Goal: Information Seeking & Learning: Learn about a topic

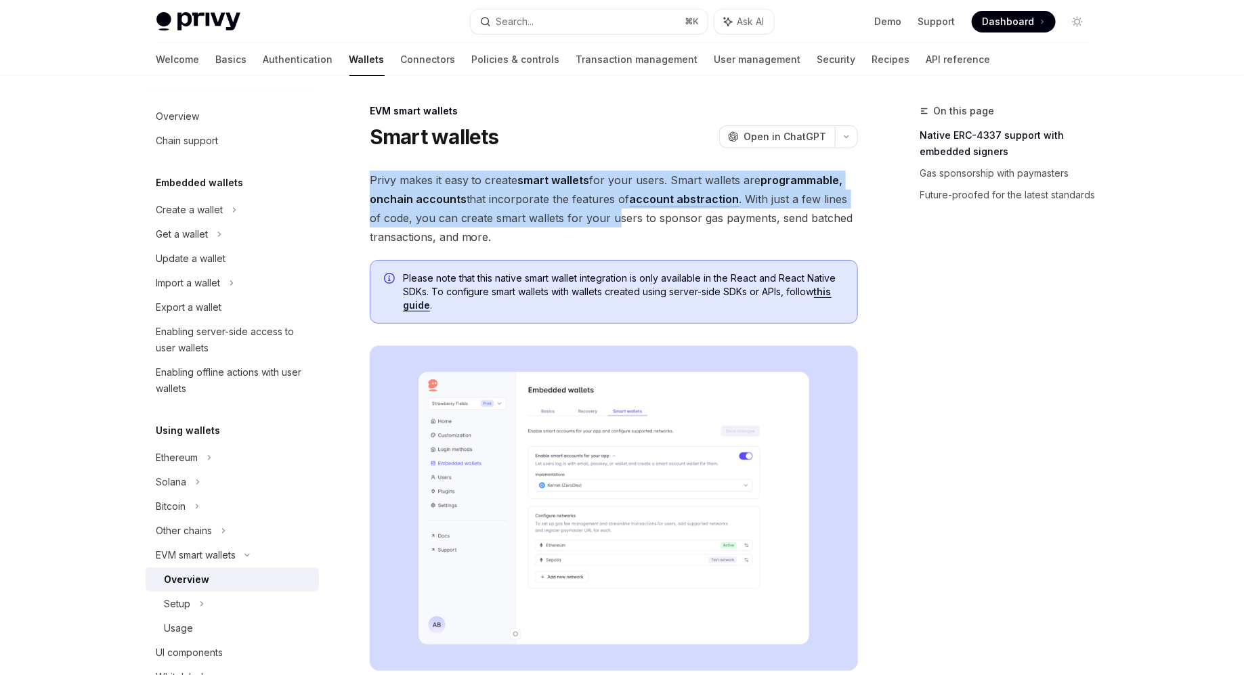
drag, startPoint x: 521, startPoint y: 164, endPoint x: 599, endPoint y: 226, distance: 99.8
click at [599, 226] on span "Privy makes it easy to create smart wallets for your users. Smart wallets are p…" at bounding box center [614, 209] width 488 height 76
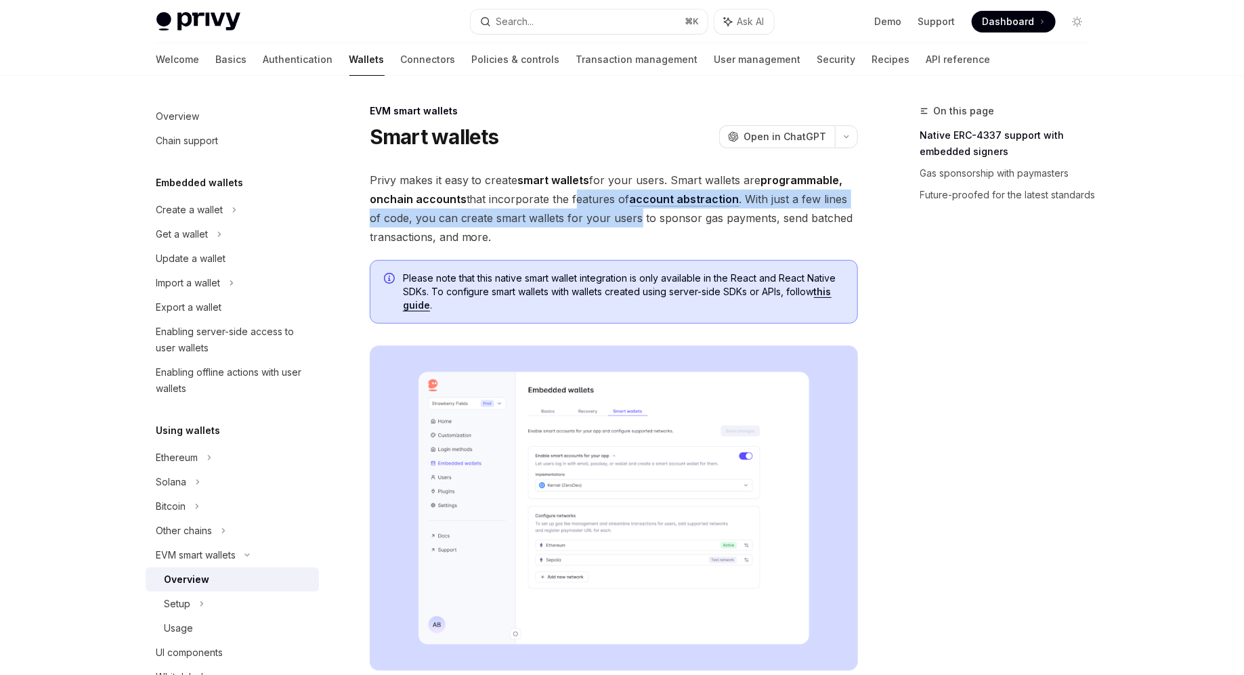
drag, startPoint x: 599, startPoint y: 226, endPoint x: 603, endPoint y: 187, distance: 38.8
click at [603, 187] on span "Privy makes it easy to create smart wallets for your users. Smart wallets are p…" at bounding box center [614, 209] width 488 height 76
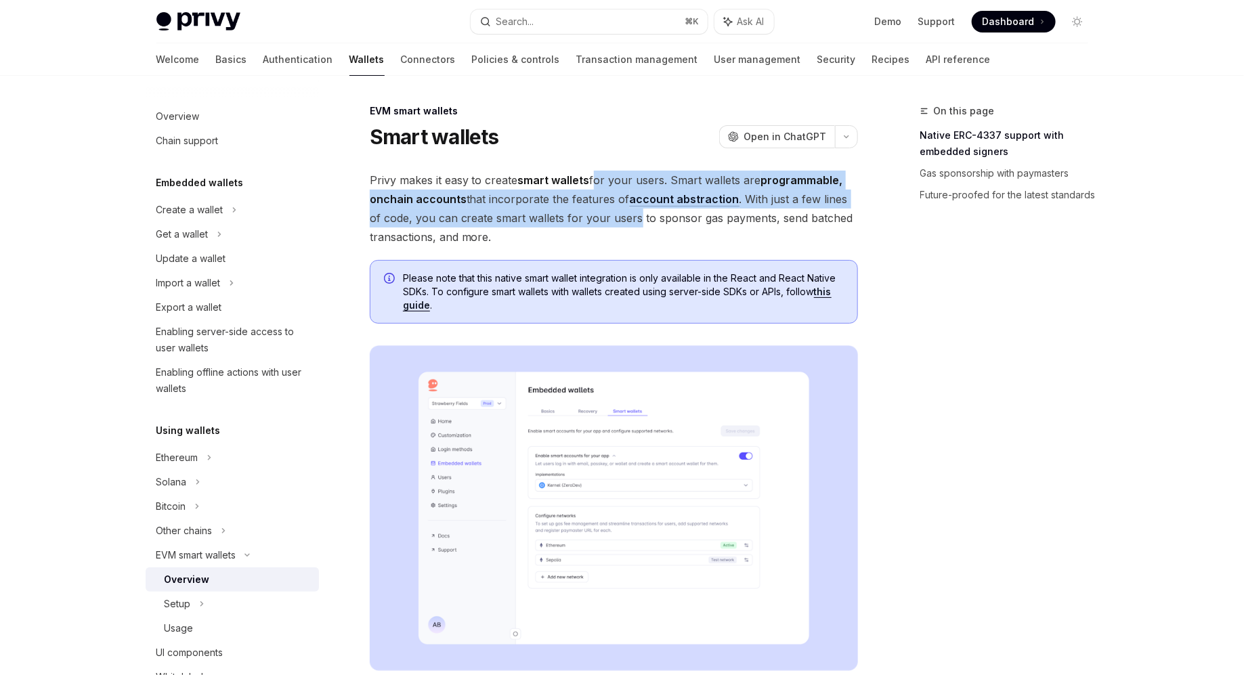
click at [603, 187] on span "Privy makes it easy to create smart wallets for your users. Smart wallets are p…" at bounding box center [614, 209] width 488 height 76
drag, startPoint x: 603, startPoint y: 187, endPoint x: 600, endPoint y: 230, distance: 42.8
click at [600, 230] on span "Privy makes it easy to create smart wallets for your users. Smart wallets are p…" at bounding box center [614, 209] width 488 height 76
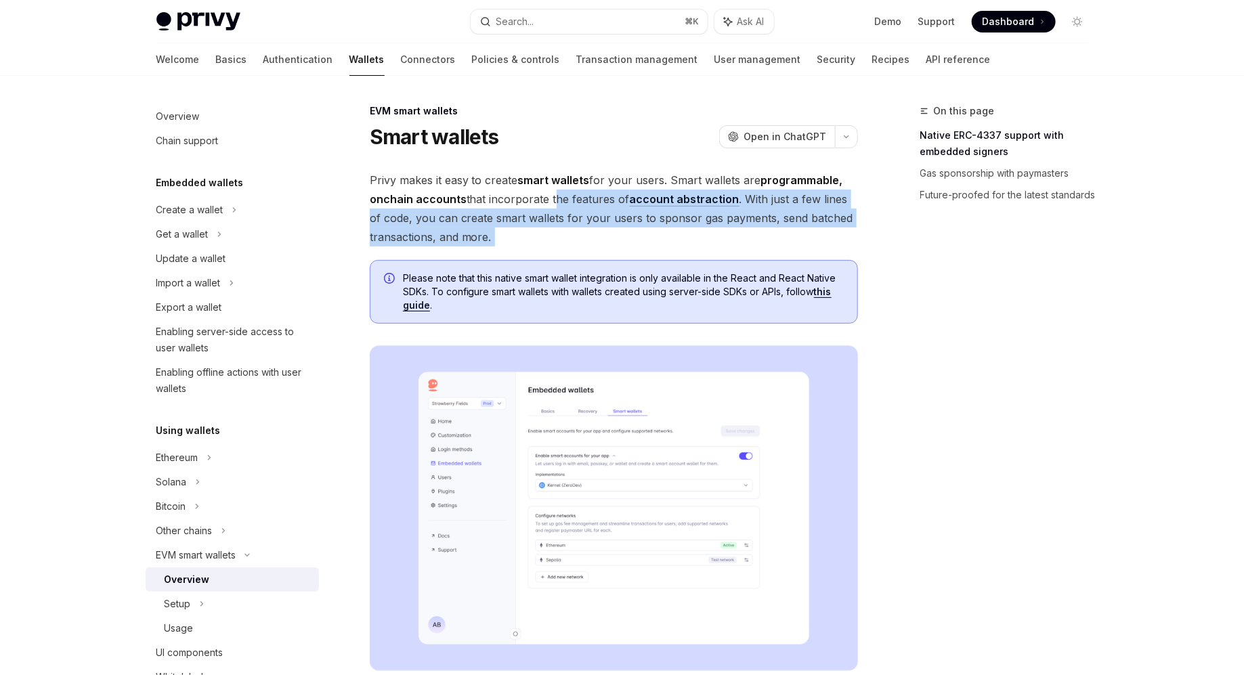
drag, startPoint x: 600, startPoint y: 230, endPoint x: 551, endPoint y: 198, distance: 58.8
click at [551, 198] on span "Privy makes it easy to create smart wallets for your users. Smart wallets are p…" at bounding box center [614, 209] width 488 height 76
drag, startPoint x: 551, startPoint y: 198, endPoint x: 573, endPoint y: 232, distance: 40.6
click at [573, 231] on span "Privy makes it easy to create smart wallets for your users. Smart wallets are p…" at bounding box center [614, 209] width 488 height 76
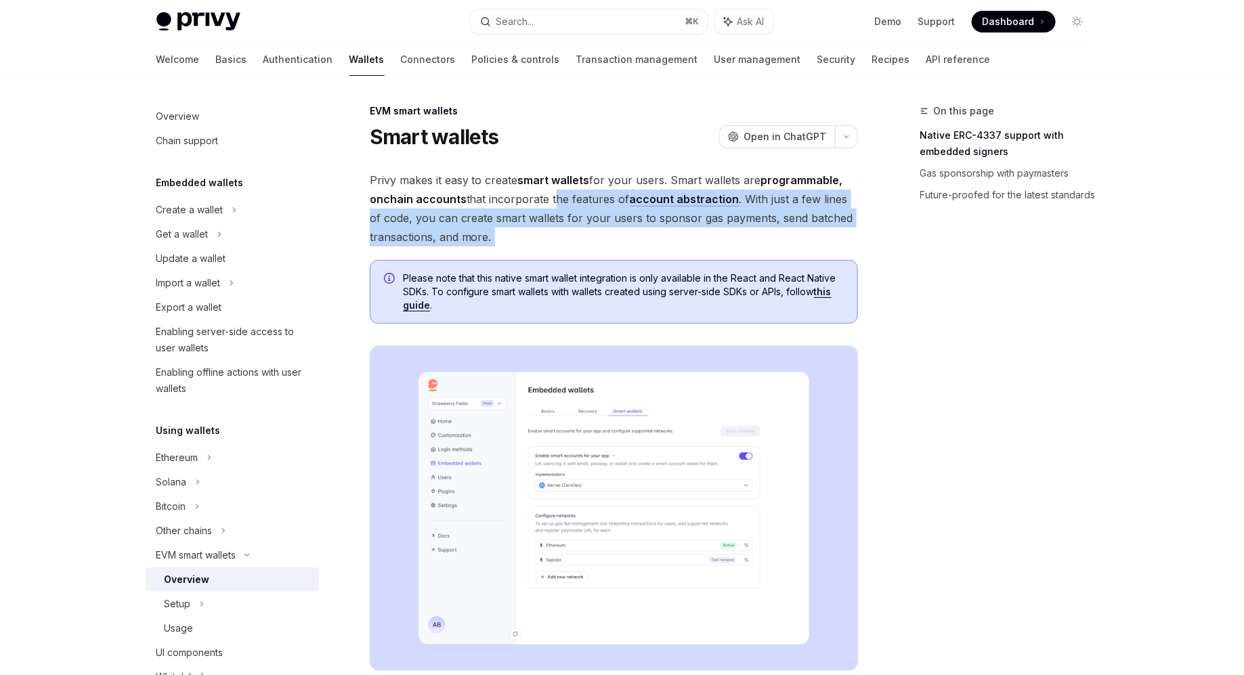
click at [573, 232] on span "Privy makes it easy to create smart wallets for your users. Smart wallets are p…" at bounding box center [614, 209] width 488 height 76
drag, startPoint x: 573, startPoint y: 232, endPoint x: 551, endPoint y: 199, distance: 39.4
click at [551, 199] on span "Privy makes it easy to create smart wallets for your users. Smart wallets are p…" at bounding box center [614, 209] width 488 height 76
drag, startPoint x: 551, startPoint y: 199, endPoint x: 574, endPoint y: 270, distance: 74.1
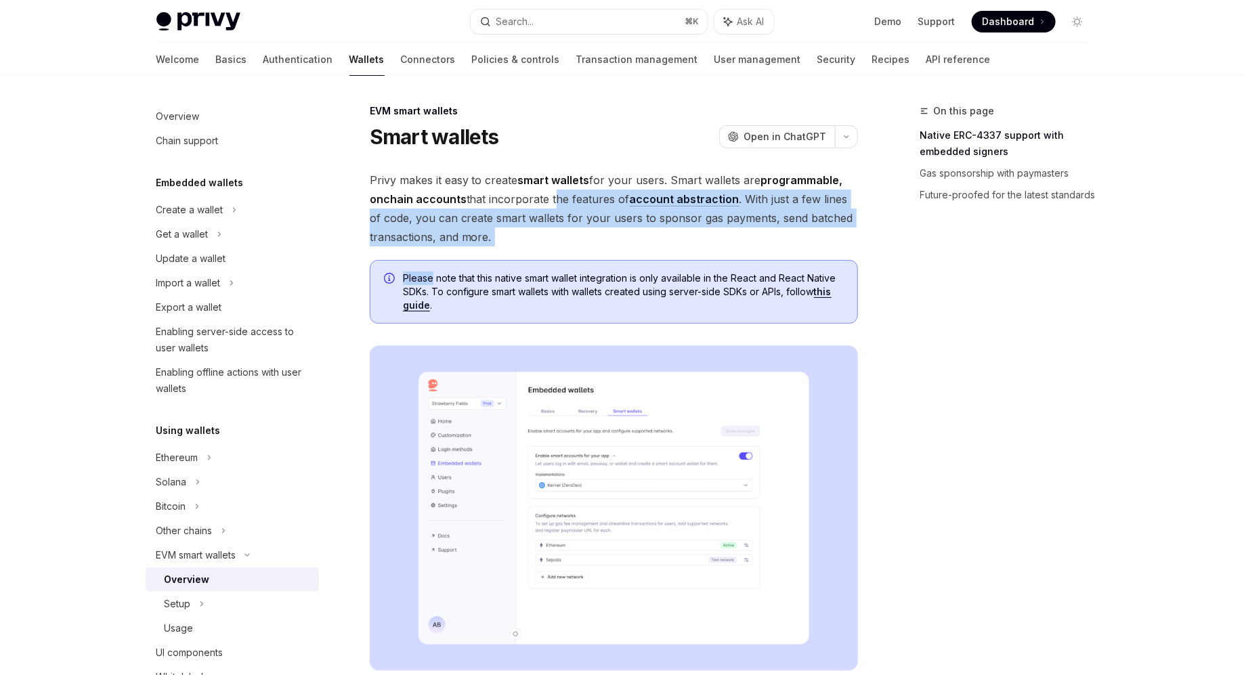
click at [574, 270] on div "Please note that this native smart wallet integration is only available in the …" at bounding box center [614, 292] width 488 height 64
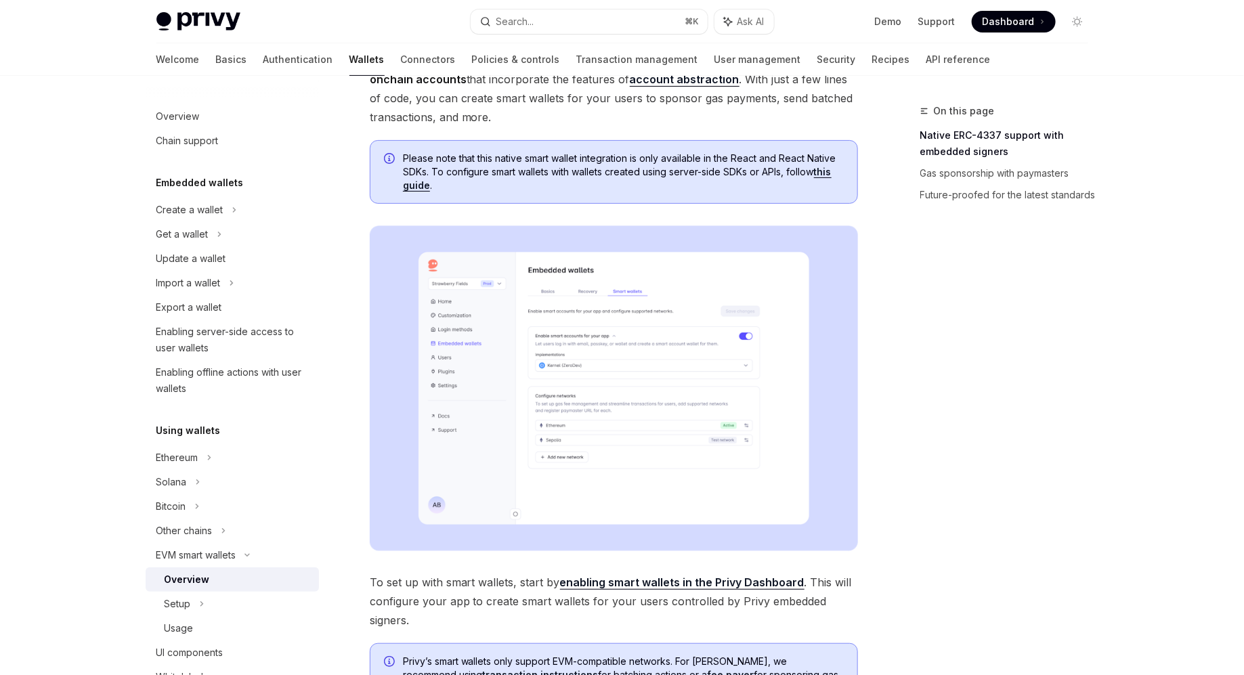
scroll to position [181, 0]
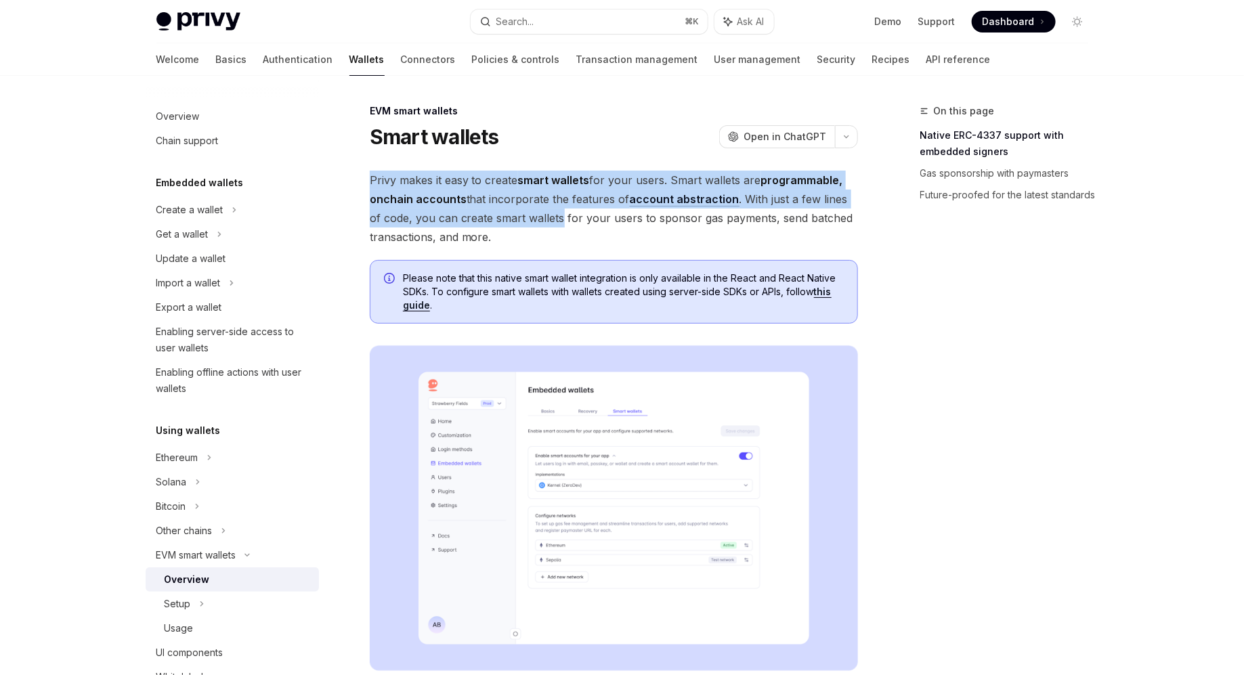
drag, startPoint x: 456, startPoint y: 161, endPoint x: 549, endPoint y: 215, distance: 108.4
click at [549, 215] on span "Privy makes it easy to create smart wallets for your users. Smart wallets are p…" at bounding box center [614, 209] width 488 height 76
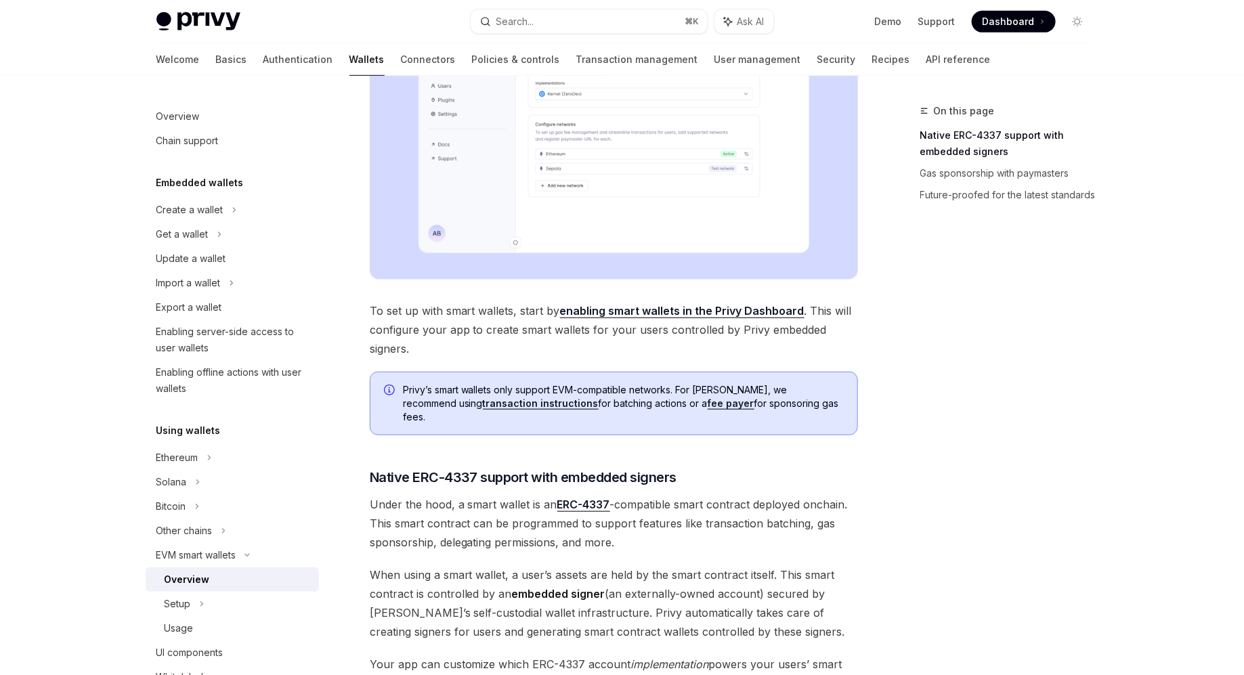
scroll to position [448, 0]
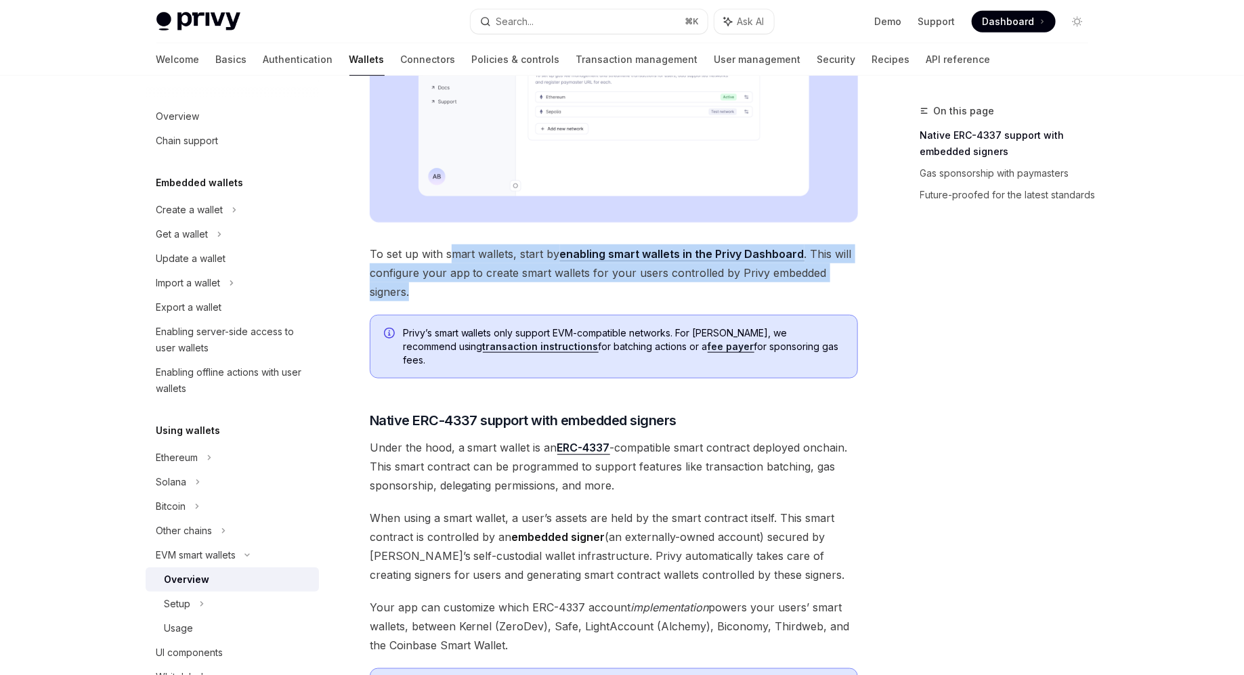
drag, startPoint x: 449, startPoint y: 257, endPoint x: 524, endPoint y: 294, distance: 83.3
click at [524, 294] on span "To set up with smart wallets, start by enabling smart wallets in the Privy Dash…" at bounding box center [614, 272] width 488 height 57
drag, startPoint x: 524, startPoint y: 294, endPoint x: 471, endPoint y: 257, distance: 64.2
click at [471, 257] on span "To set up with smart wallets, start by enabling smart wallets in the Privy Dash…" at bounding box center [614, 272] width 488 height 57
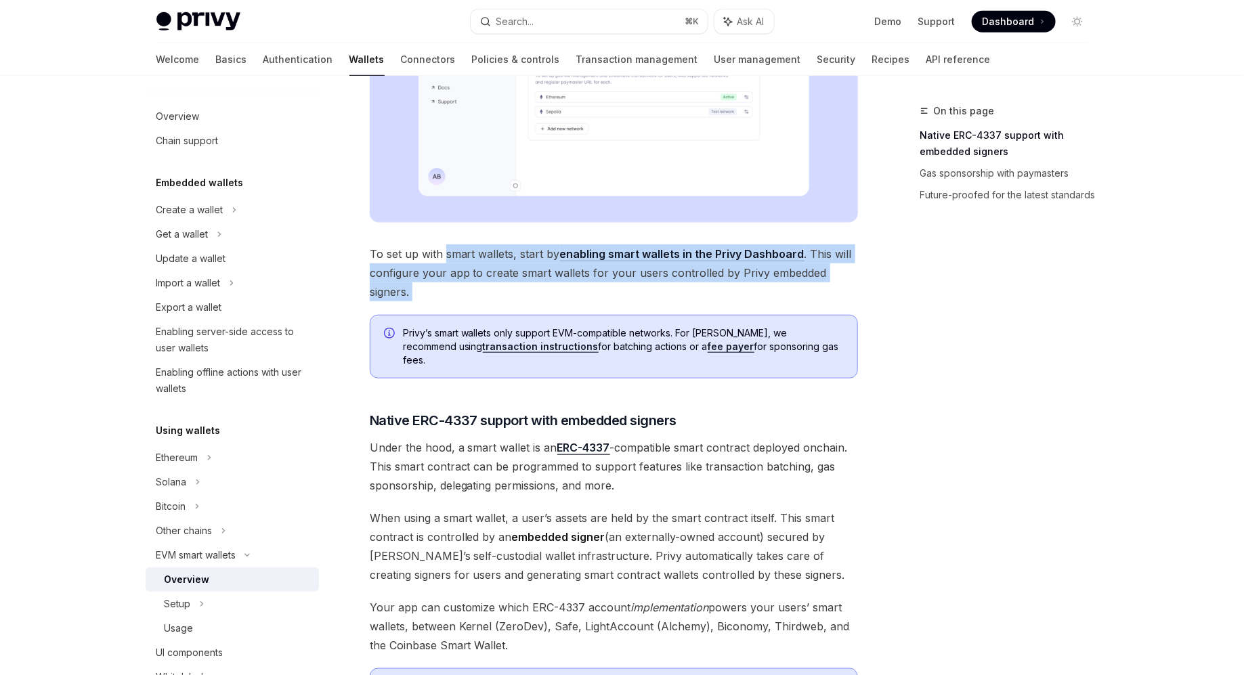
click at [471, 257] on span "To set up with smart wallets, start by enabling smart wallets in the Privy Dash…" at bounding box center [614, 272] width 488 height 57
drag, startPoint x: 471, startPoint y: 257, endPoint x: 519, endPoint y: 285, distance: 56.1
click at [519, 285] on span "To set up with smart wallets, start by enabling smart wallets in the Privy Dash…" at bounding box center [614, 272] width 488 height 57
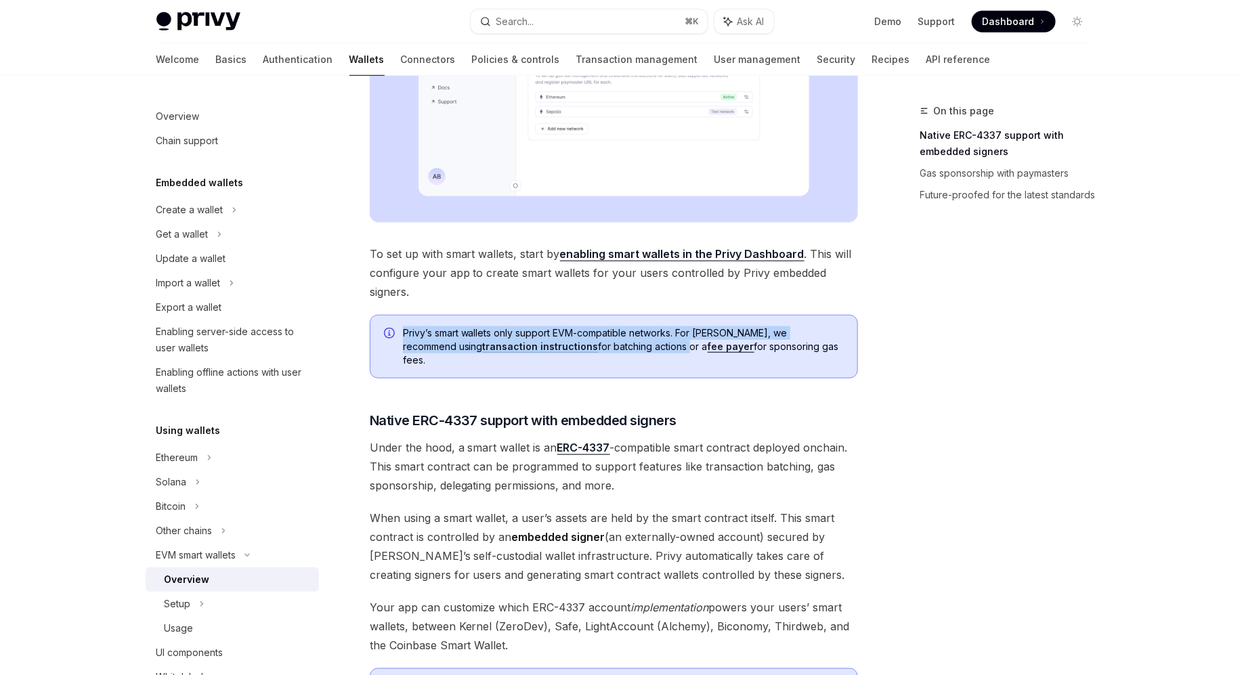
drag, startPoint x: 519, startPoint y: 285, endPoint x: 582, endPoint y: 346, distance: 87.6
click at [582, 346] on div "Privy makes it easy to create smart wallets for your users. Smart wallets are p…" at bounding box center [614, 355] width 488 height 1267
click at [582, 346] on span "Privy’s smart wallets only support EVM-compatible networks. For Solana, we reco…" at bounding box center [623, 346] width 441 height 41
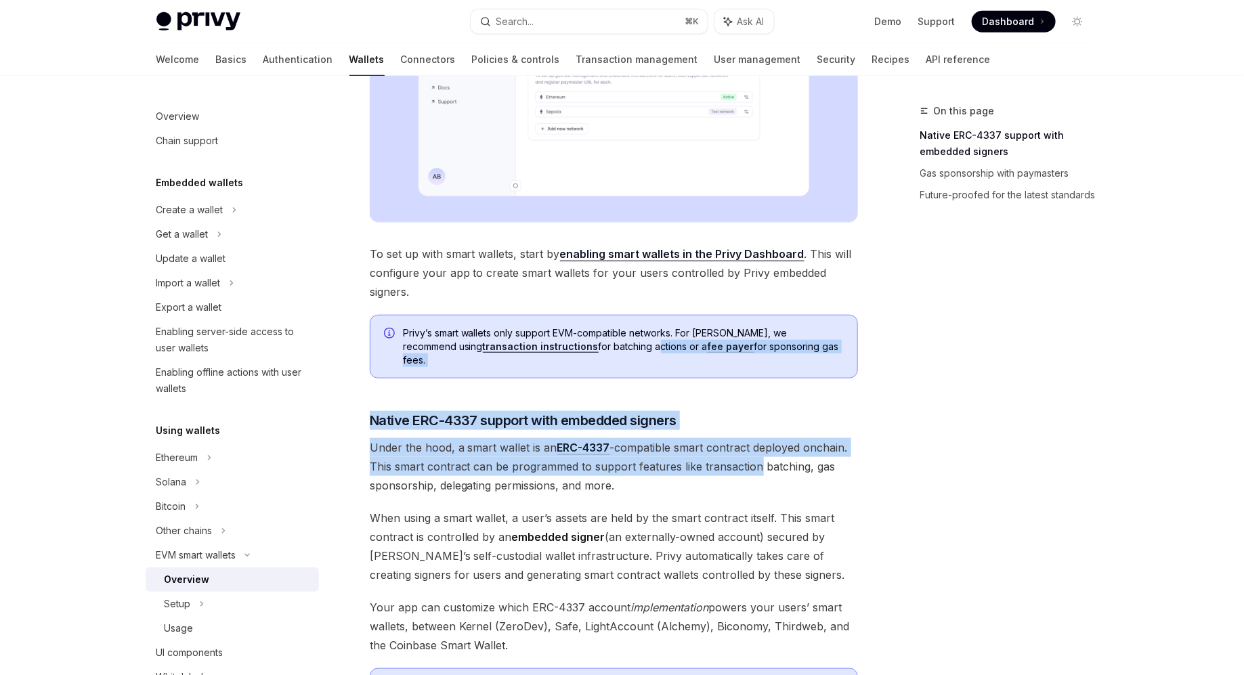
drag, startPoint x: 582, startPoint y: 346, endPoint x: 714, endPoint y: 459, distance: 173.4
click at [714, 458] on div "Privy makes it easy to create smart wallets for your users. Smart wallets are p…" at bounding box center [614, 355] width 488 height 1267
click at [714, 459] on span "Under the hood, a smart wallet is an ERC-4337 -compatible smart contract deploy…" at bounding box center [614, 466] width 488 height 57
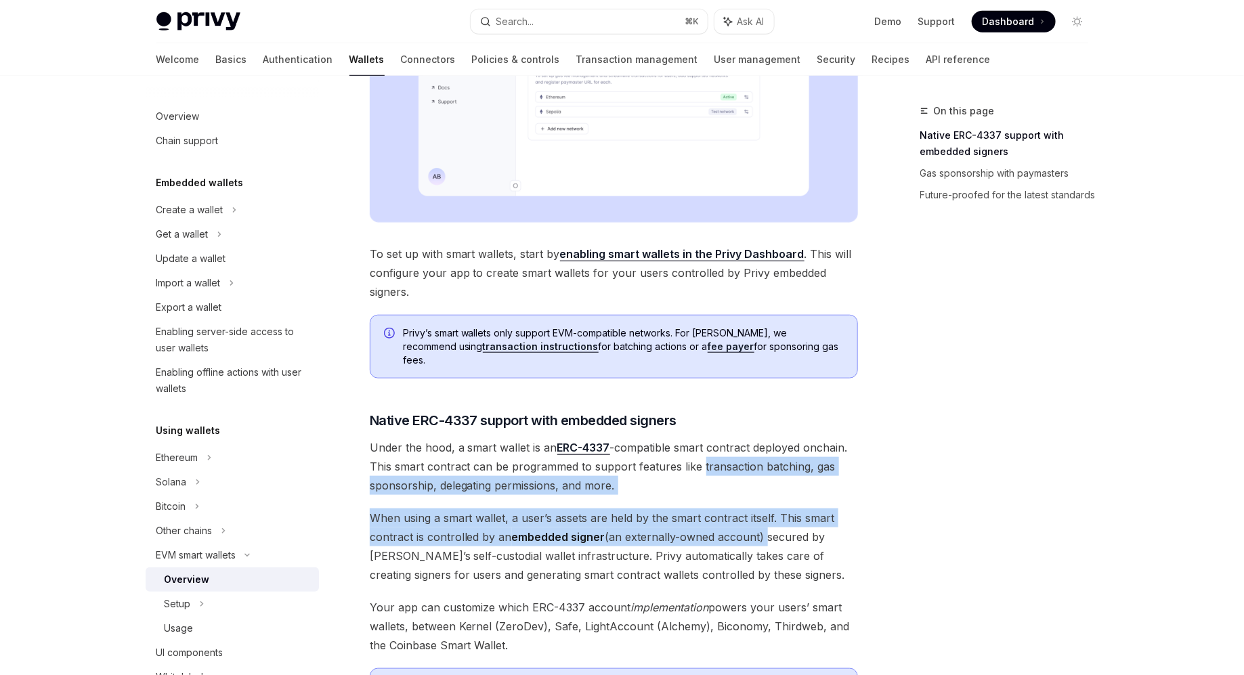
drag, startPoint x: 714, startPoint y: 459, endPoint x: 763, endPoint y: 529, distance: 85.1
click at [760, 527] on div "Privy makes it easy to create smart wallets for your users. Smart wallets are p…" at bounding box center [614, 355] width 488 height 1267
click at [763, 529] on span "When using a smart wallet, a user’s assets are held by the smart contract itsel…" at bounding box center [614, 547] width 488 height 76
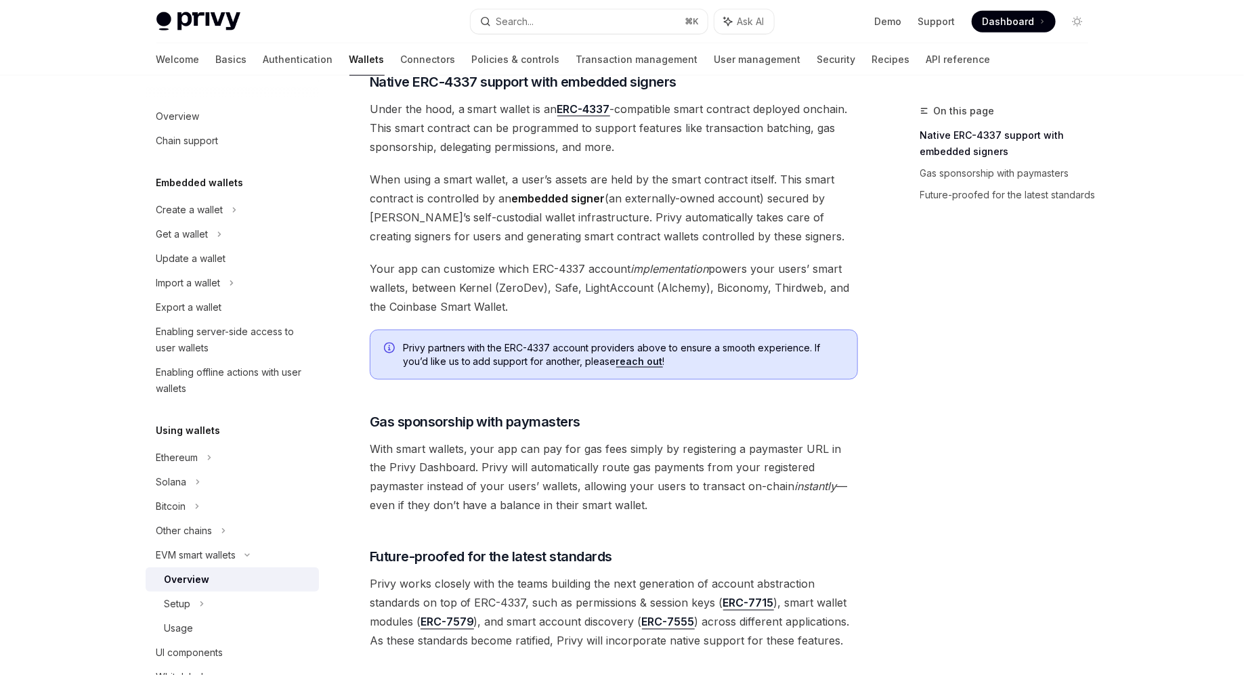
scroll to position [947, 0]
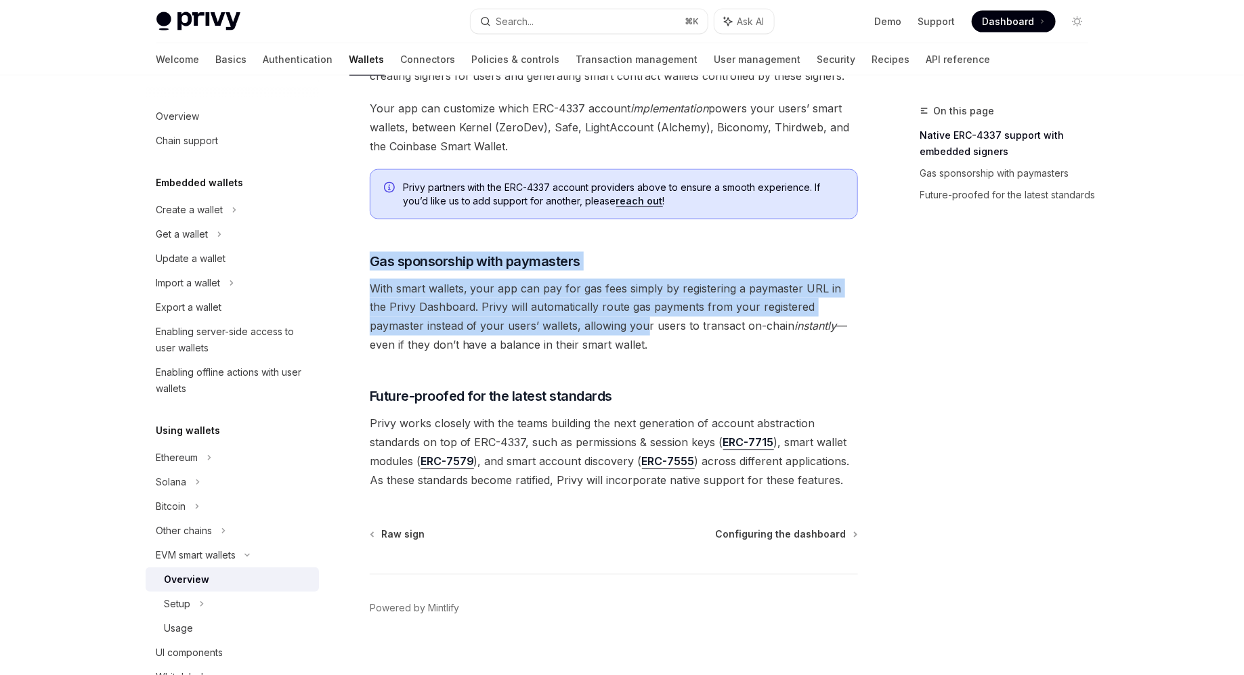
drag, startPoint x: 519, startPoint y: 215, endPoint x: 599, endPoint y: 333, distance: 142.8
click at [599, 333] on span "With smart wallets, your app can pay for gas fees simply by registering a payma…" at bounding box center [614, 317] width 488 height 76
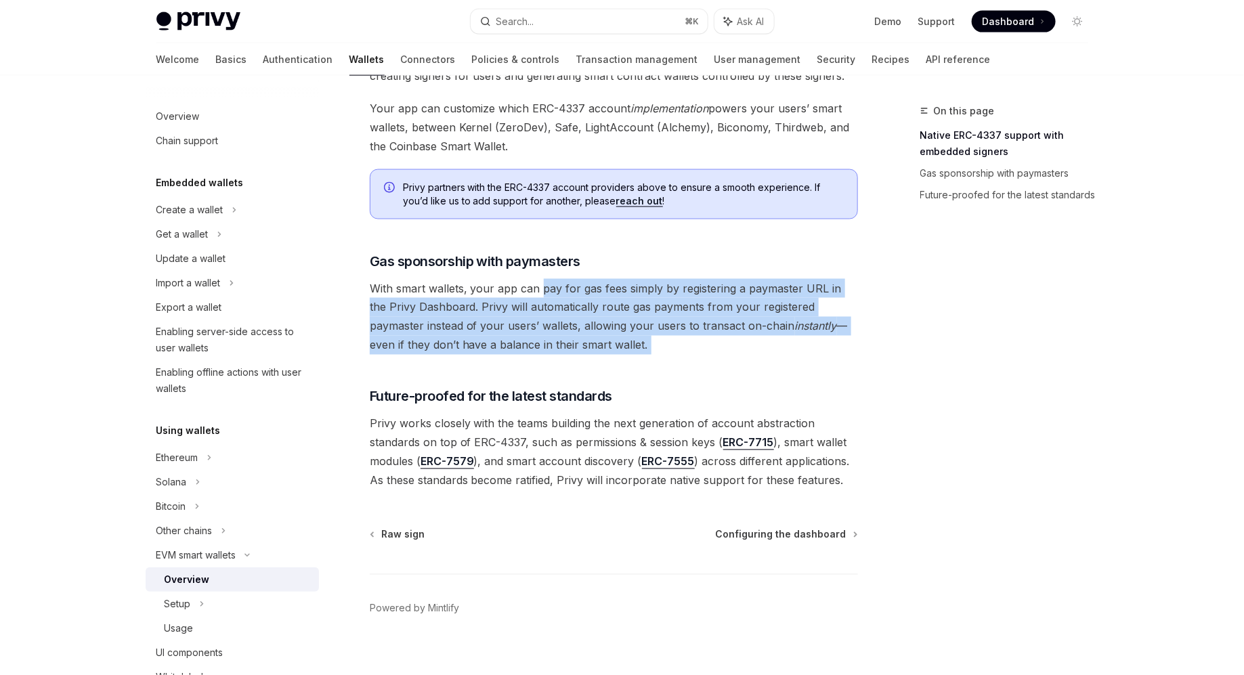
drag, startPoint x: 599, startPoint y: 333, endPoint x: 533, endPoint y: 265, distance: 94.8
click at [533, 279] on span "With smart wallets, your app can pay for gas fees simply by registering a payma…" at bounding box center [614, 317] width 488 height 76
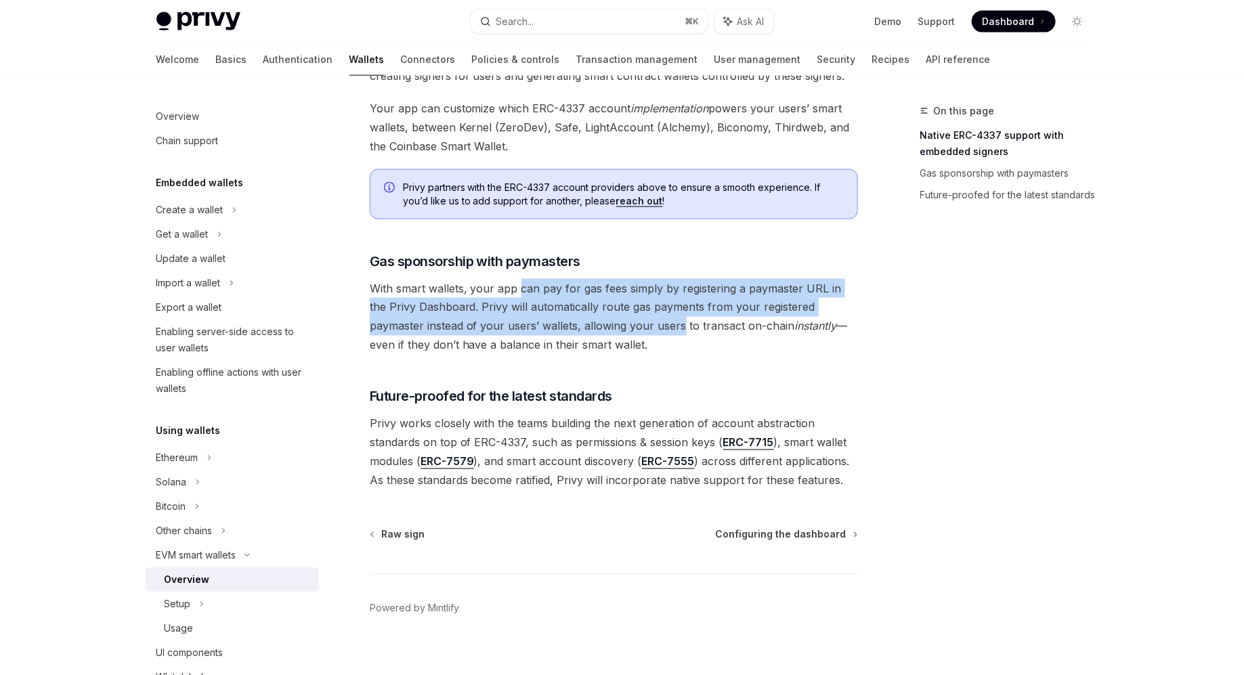
drag, startPoint x: 533, startPoint y: 265, endPoint x: 605, endPoint y: 317, distance: 88.7
click at [605, 317] on span "With smart wallets, your app can pay for gas fees simply by registering a payma…" at bounding box center [614, 317] width 488 height 76
drag, startPoint x: 605, startPoint y: 317, endPoint x: 627, endPoint y: 270, distance: 52.4
click at [627, 279] on span "With smart wallets, your app can pay for gas fees simply by registering a payma…" at bounding box center [614, 317] width 488 height 76
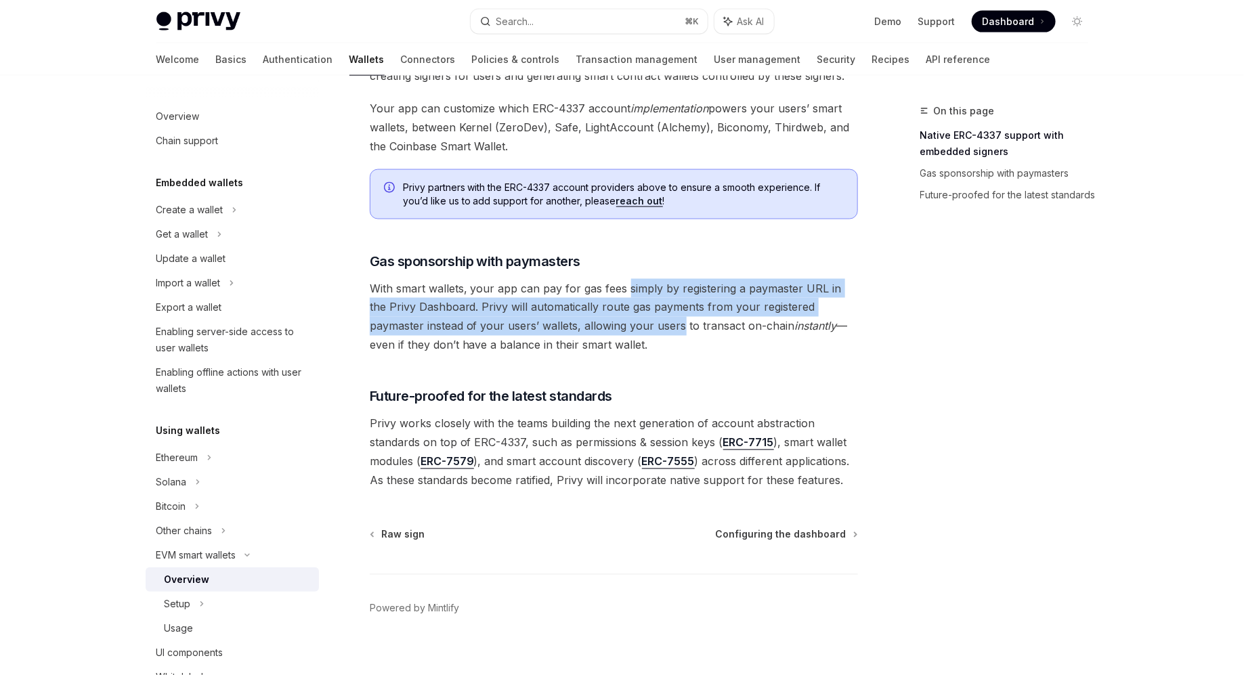
click at [627, 279] on span "With smart wallets, your app can pay for gas fees simply by registering a payma…" at bounding box center [614, 317] width 488 height 76
drag, startPoint x: 627, startPoint y: 270, endPoint x: 623, endPoint y: 329, distance: 59.7
click at [623, 329] on span "With smart wallets, your app can pay for gas fees simply by registering a payma…" at bounding box center [614, 317] width 488 height 76
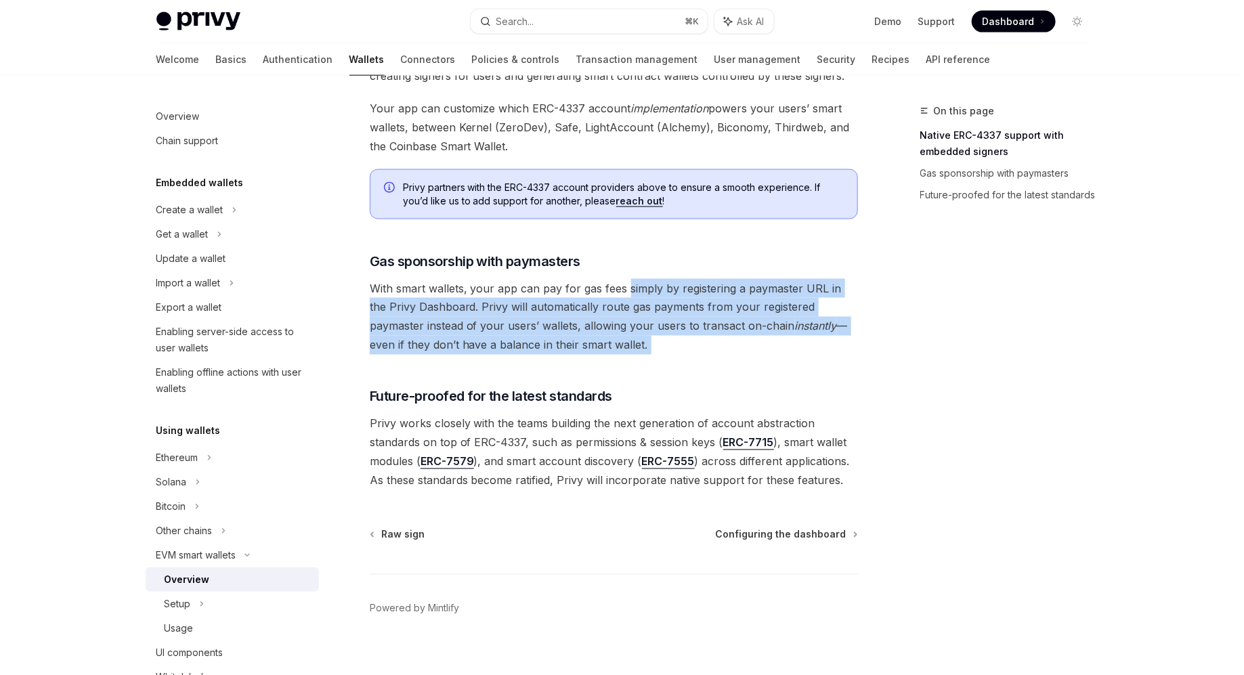
click at [623, 329] on span "With smart wallets, your app can pay for gas fees simply by registering a payma…" at bounding box center [614, 317] width 488 height 76
drag, startPoint x: 623, startPoint y: 329, endPoint x: 620, endPoint y: 275, distance: 54.2
click at [620, 279] on span "With smart wallets, your app can pay for gas fees simply by registering a payma…" at bounding box center [614, 317] width 488 height 76
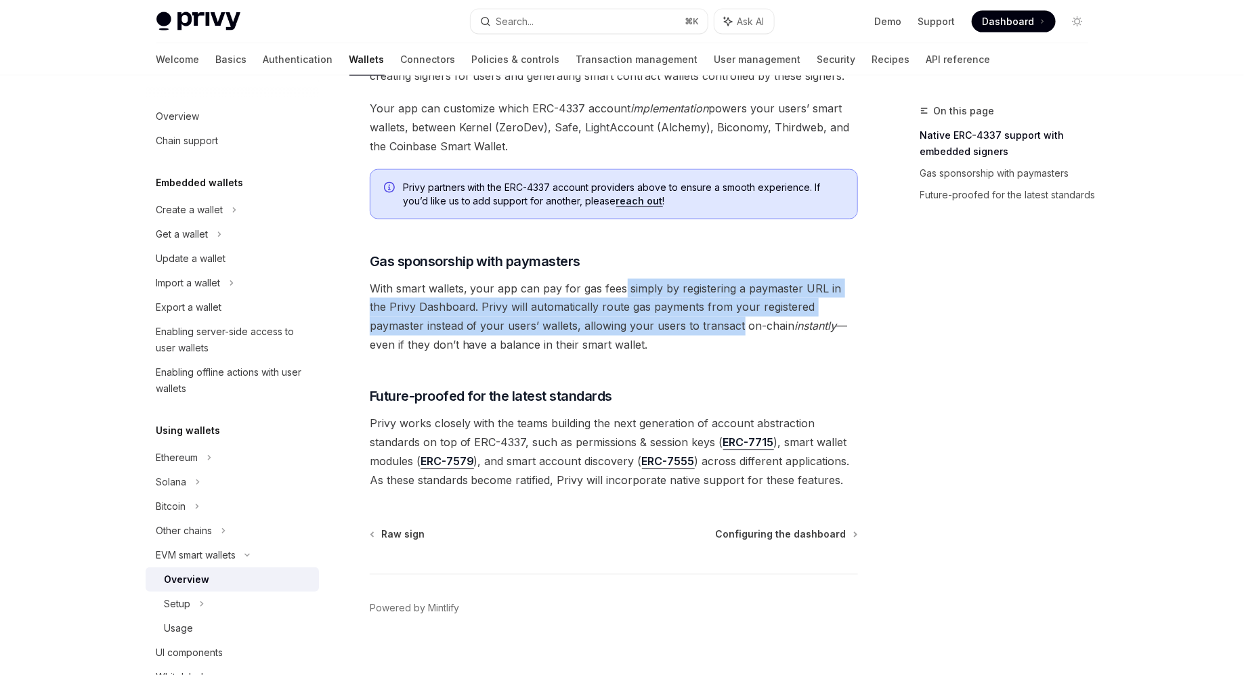
drag, startPoint x: 620, startPoint y: 275, endPoint x: 650, endPoint y: 321, distance: 54.9
click at [649, 321] on span "With smart wallets, your app can pay for gas fees simply by registering a payma…" at bounding box center [614, 317] width 488 height 76
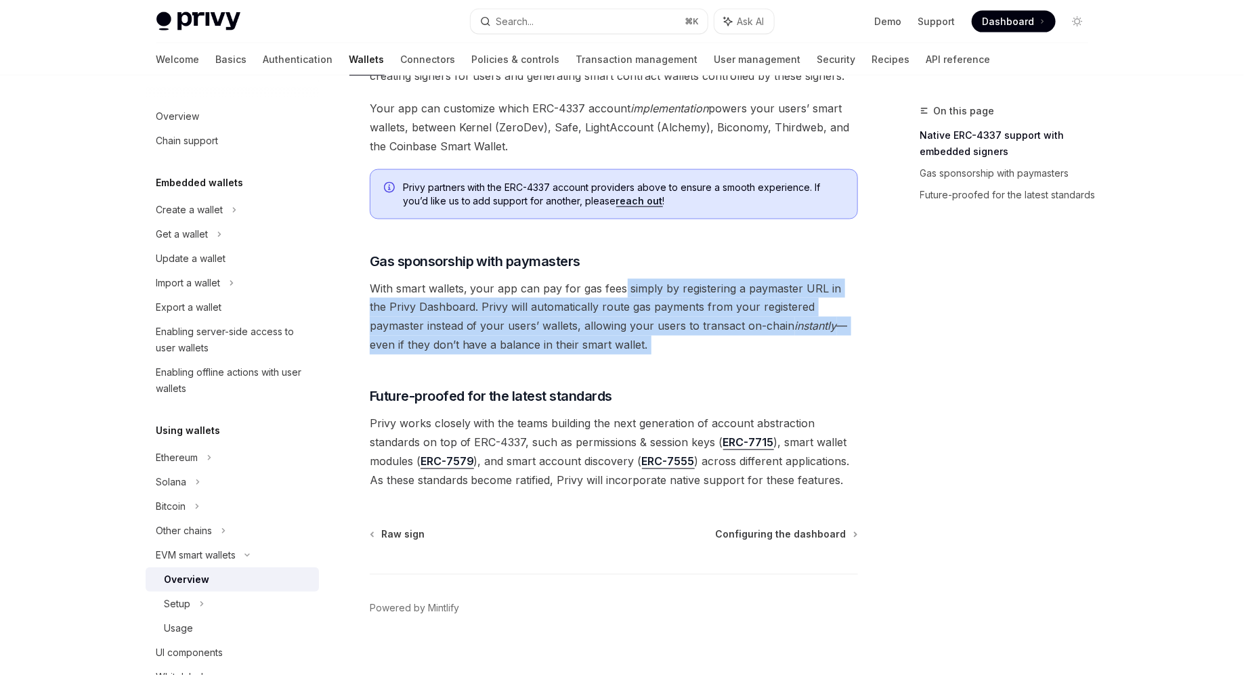
click at [656, 325] on span "With smart wallets, your app can pay for gas fees simply by registering a payma…" at bounding box center [614, 317] width 488 height 76
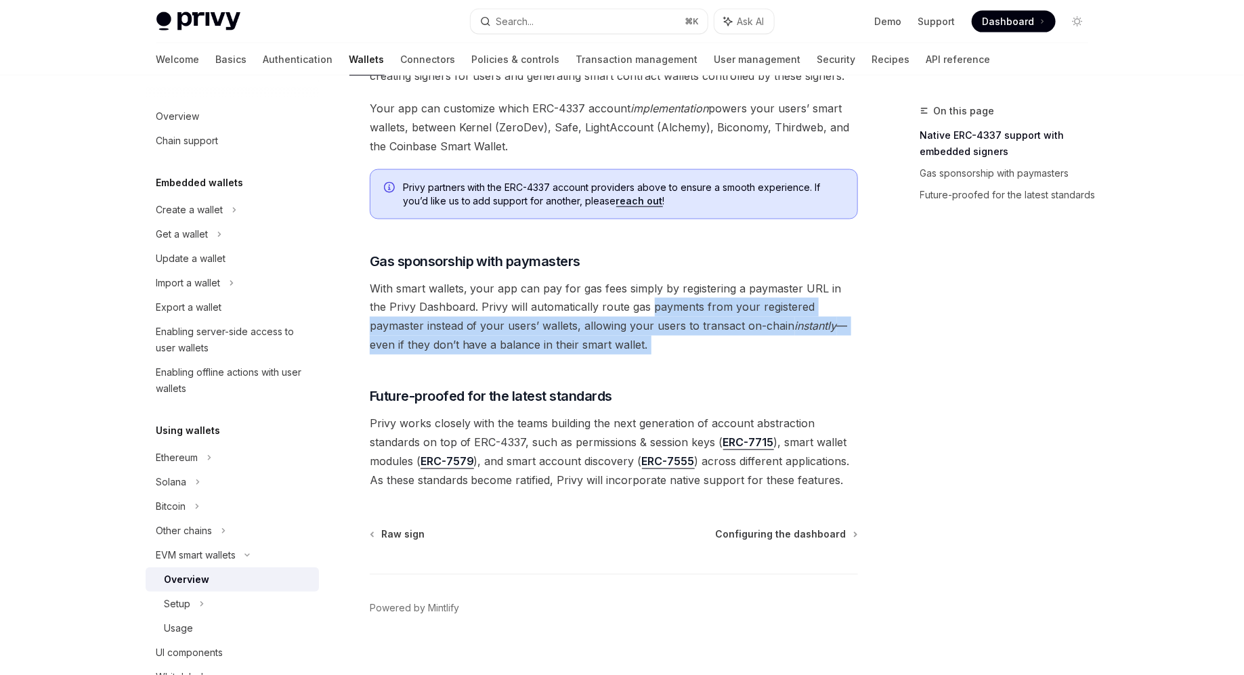
drag, startPoint x: 656, startPoint y: 325, endPoint x: 629, endPoint y: 287, distance: 46.2
click at [629, 287] on span "With smart wallets, your app can pay for gas fees simply by registering a payma…" at bounding box center [614, 317] width 488 height 76
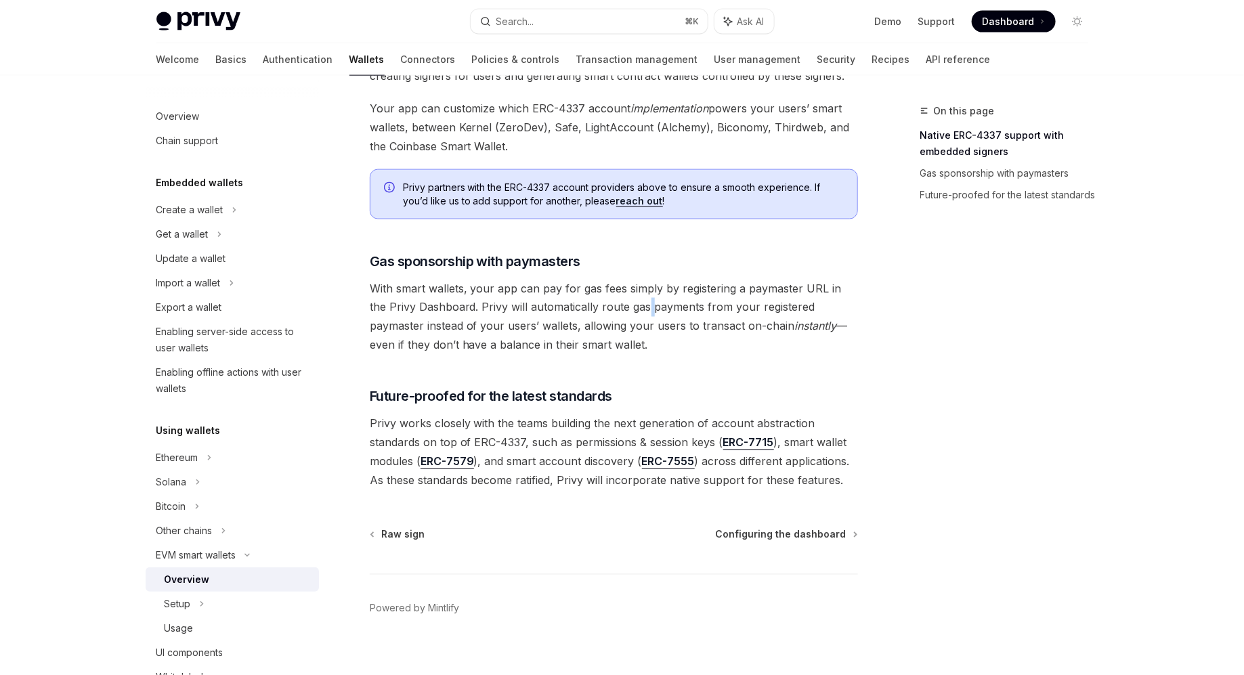
drag, startPoint x: 629, startPoint y: 287, endPoint x: 645, endPoint y: 324, distance: 39.7
click at [640, 318] on span "With smart wallets, your app can pay for gas fees simply by registering a payma…" at bounding box center [614, 317] width 488 height 76
click at [645, 324] on span "With smart wallets, your app can pay for gas fees simply by registering a payma…" at bounding box center [614, 317] width 488 height 76
